Goal: Task Accomplishment & Management: Use online tool/utility

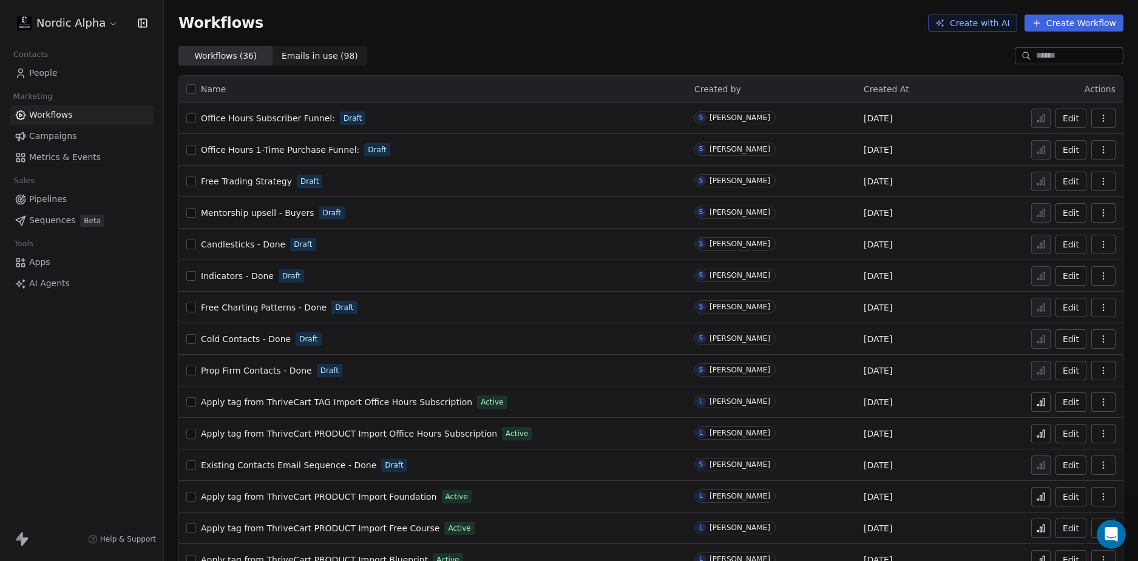
scroll to position [86, 0]
click at [766, 54] on div "Workflows ( 36 ) Workflows ( 36 ) Emails in use ( 98 ) Emails in use ( 98 )" at bounding box center [651, 55] width 974 height 19
click at [1113, 530] on icon "Open Intercom Messenger" at bounding box center [1110, 533] width 20 height 20
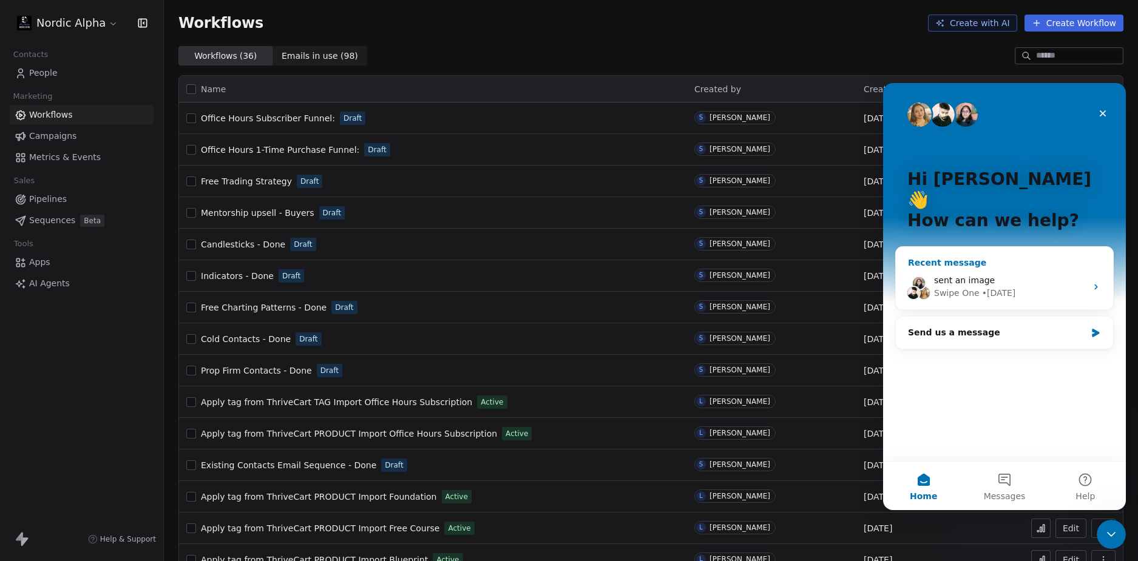
click at [1042, 265] on div "sent an image Swipe One • [DATE]" at bounding box center [1004, 287] width 217 height 45
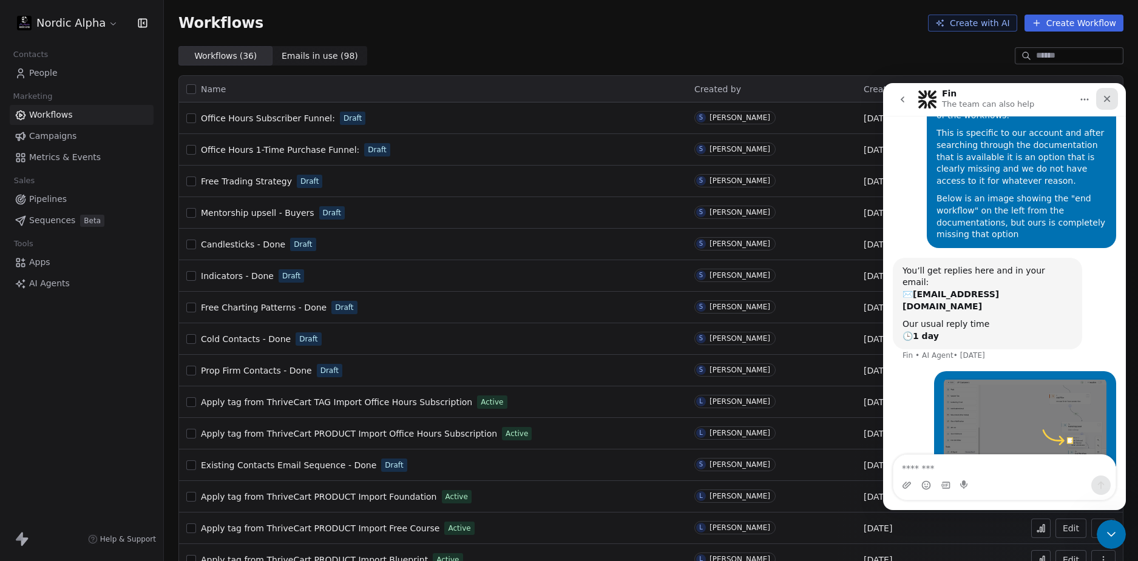
click at [1107, 94] on icon "Close" at bounding box center [1107, 99] width 10 height 10
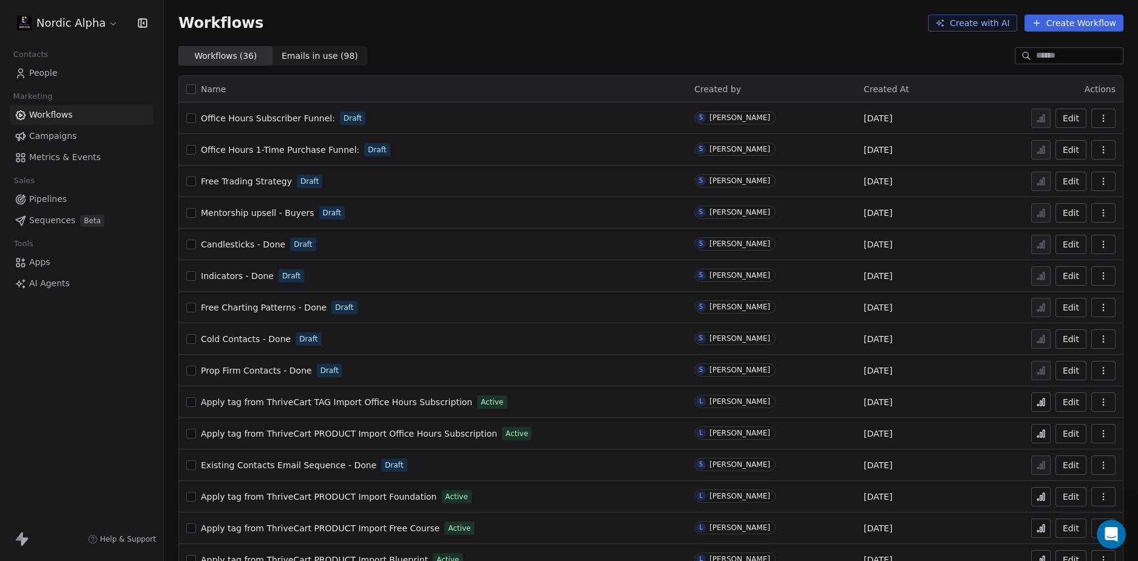
click at [744, 36] on div "Workflows Create with AI Create Workflow" at bounding box center [651, 23] width 974 height 46
click at [532, 45] on div "Workflows Create with AI Create Workflow" at bounding box center [651, 23] width 974 height 46
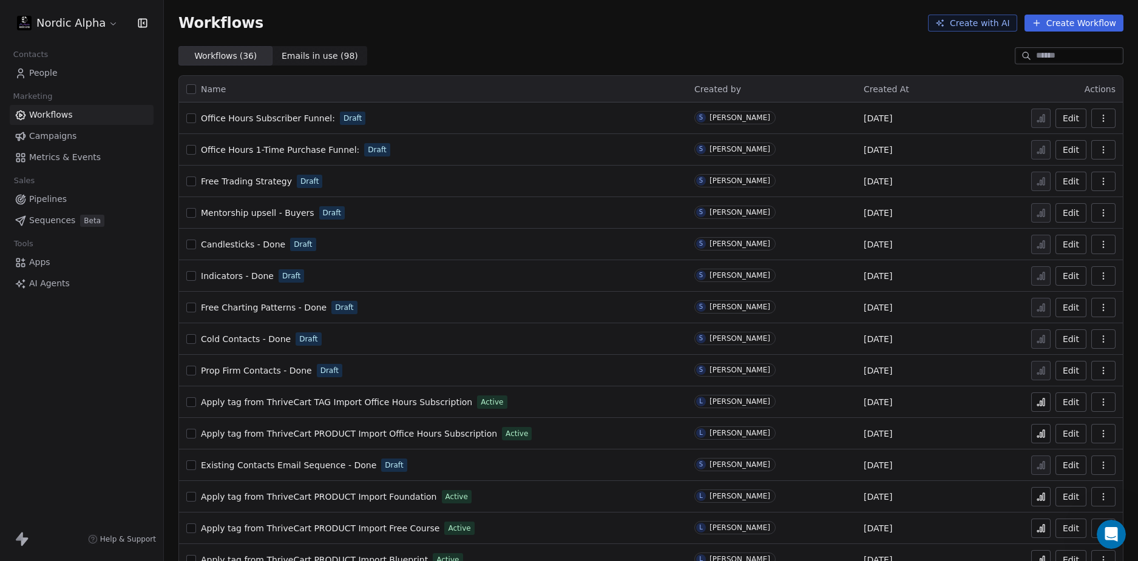
click at [532, 45] on div "Workflows Create with AI Create Workflow" at bounding box center [651, 23] width 974 height 46
click at [535, 39] on div "Workflows Create with AI Create Workflow" at bounding box center [651, 23] width 974 height 46
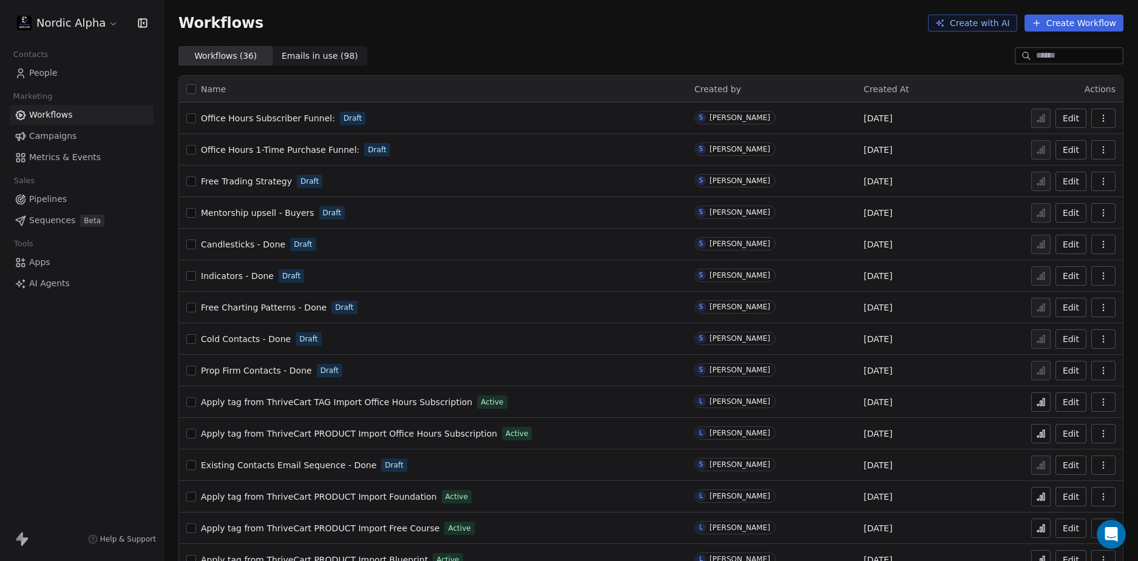
click at [535, 39] on div "Workflows Create with AI Create Workflow" at bounding box center [651, 23] width 974 height 46
click at [534, 45] on div "Workflows Create with AI Create Workflow" at bounding box center [651, 23] width 974 height 46
click at [534, 46] on div "Workflows Create with AI Create Workflow" at bounding box center [651, 23] width 974 height 46
click at [544, 49] on div "Workflows ( 36 ) Workflows ( 36 ) Emails in use ( 98 ) Emails in use ( 98 )" at bounding box center [651, 55] width 974 height 19
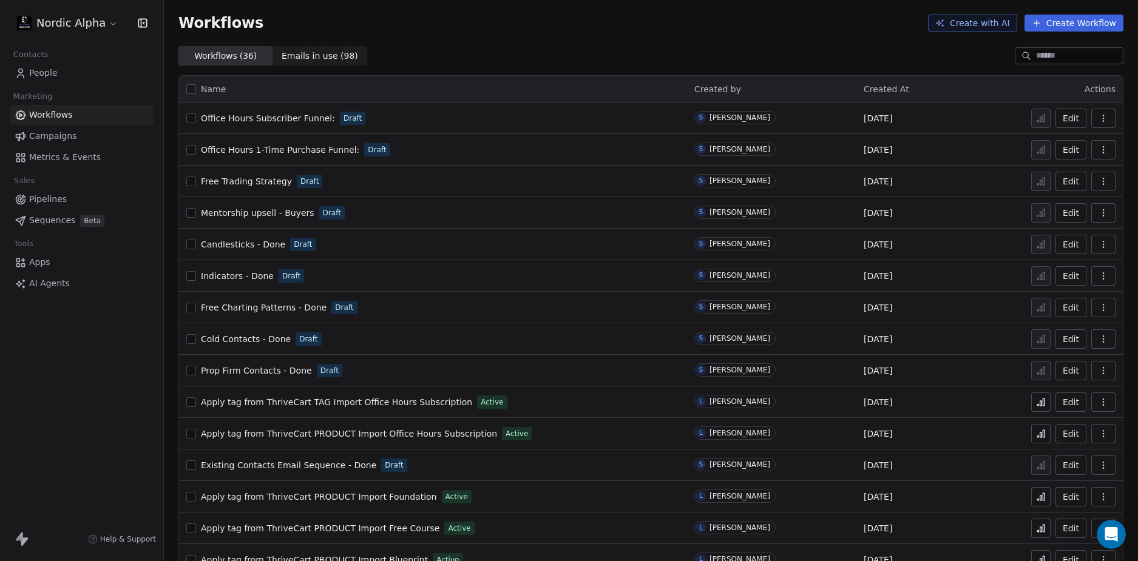
click at [787, 22] on div "Workflows Create with AI Create Workflow" at bounding box center [650, 23] width 945 height 17
